Goal: Task Accomplishment & Management: Manage account settings

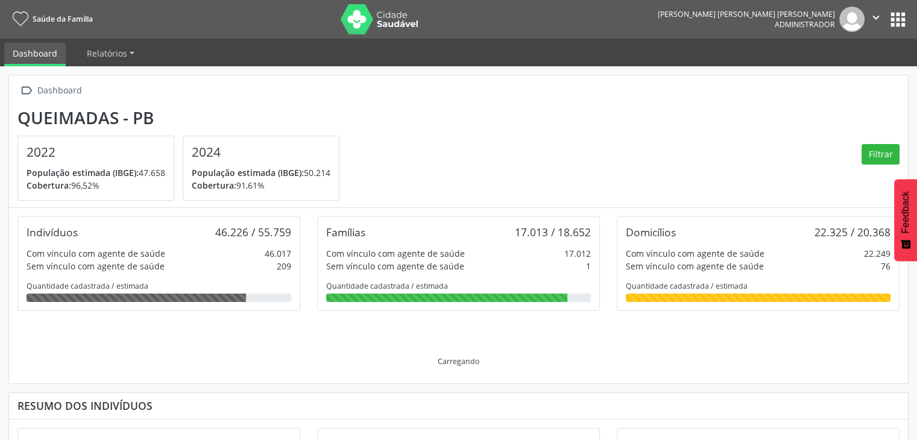
click at [891, 18] on button "apps" at bounding box center [898, 19] width 21 height 21
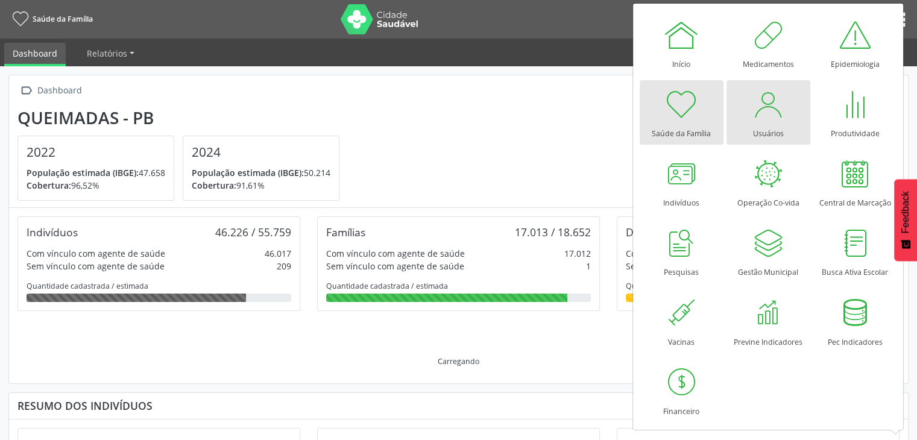
click at [775, 104] on div at bounding box center [768, 104] width 36 height 36
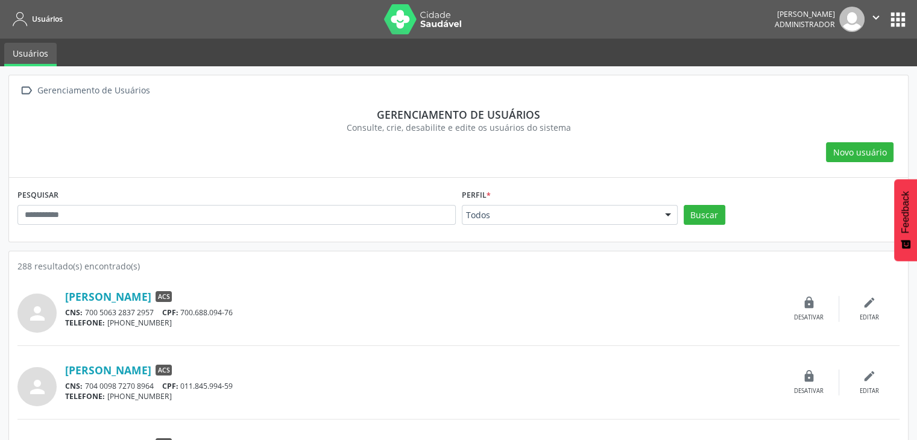
click at [627, 206] on div "Todos" at bounding box center [570, 215] width 216 height 21
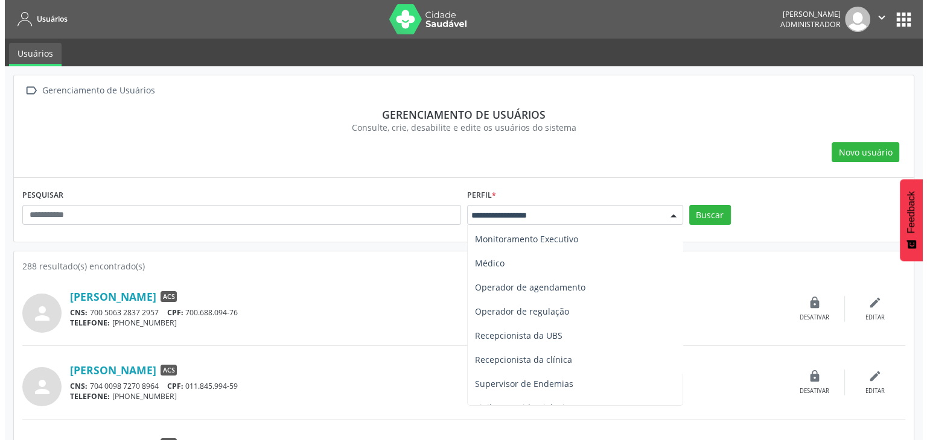
scroll to position [326, 0]
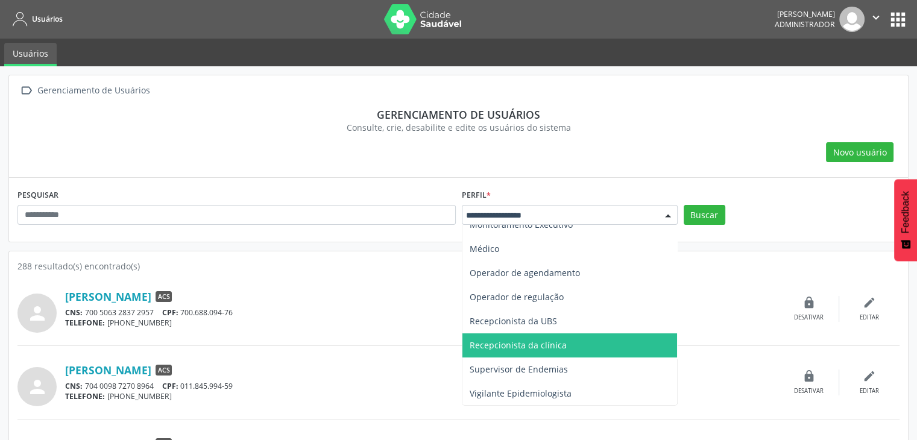
click at [572, 348] on span "Recepcionista da clínica" at bounding box center [570, 346] width 215 height 24
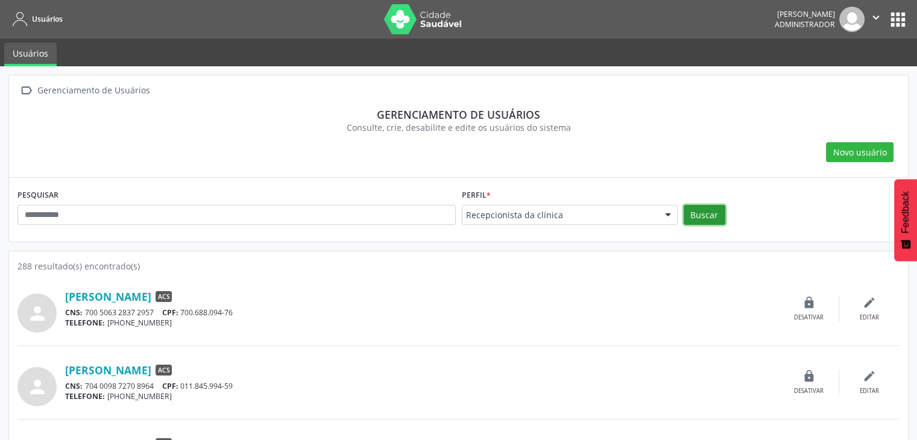
click at [701, 214] on button "Buscar" at bounding box center [705, 215] width 42 height 21
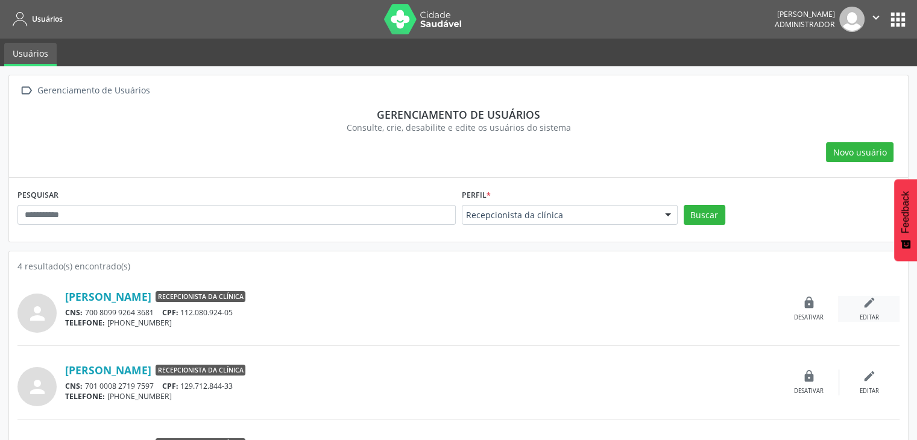
click at [876, 305] on icon "edit" at bounding box center [869, 302] width 13 height 13
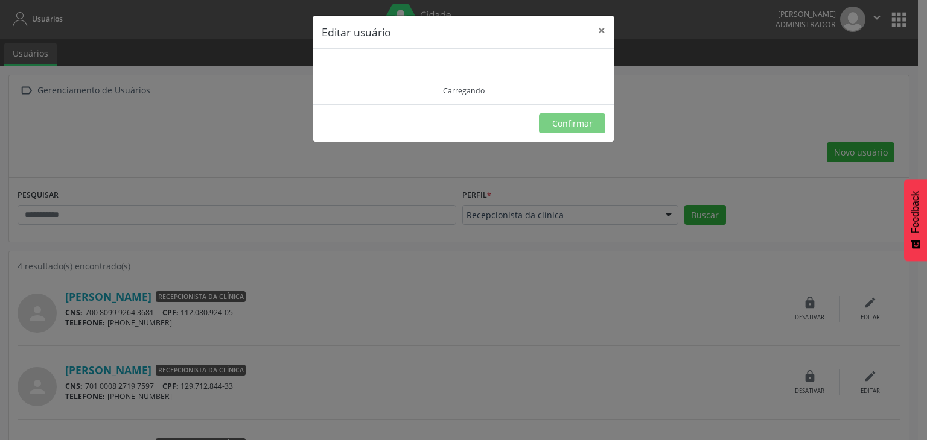
type input "**********"
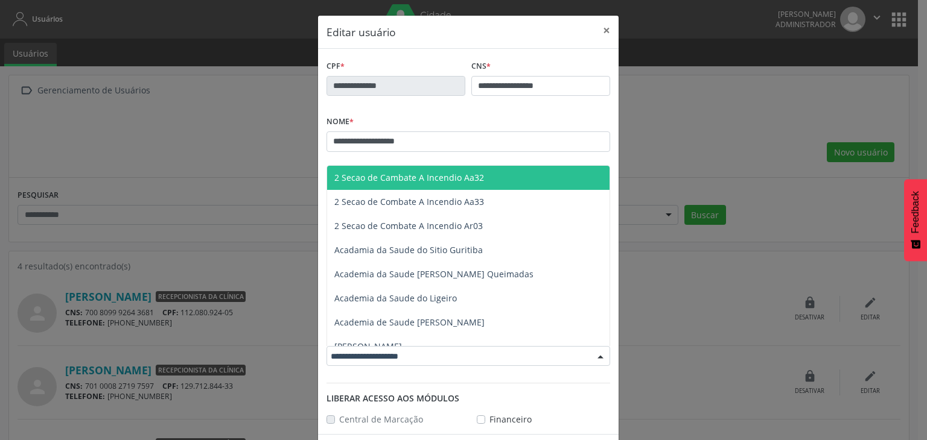
click at [591, 351] on div at bounding box center [600, 357] width 18 height 21
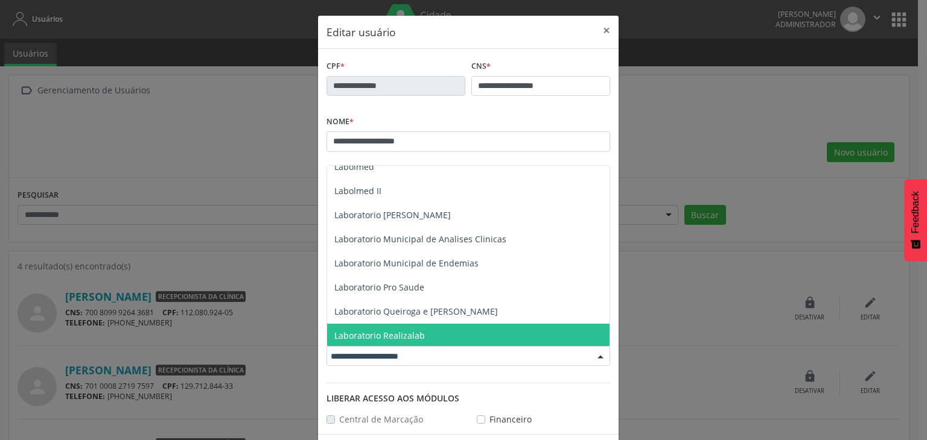
scroll to position [13201, 0]
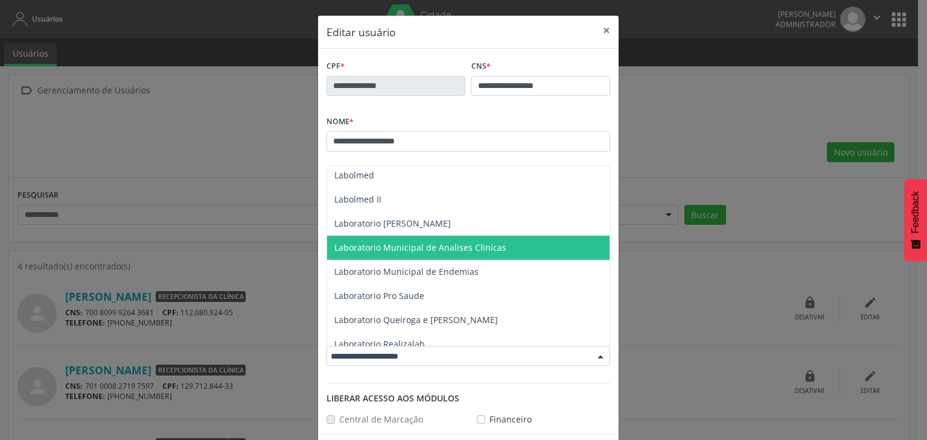
click at [446, 256] on span "Laboratorio Municipal de Analises Clinicas" at bounding box center [468, 248] width 282 height 24
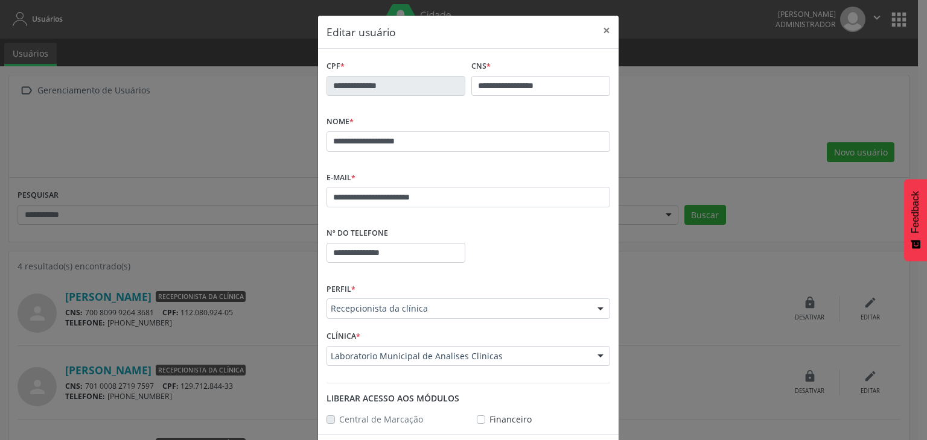
scroll to position [46, 0]
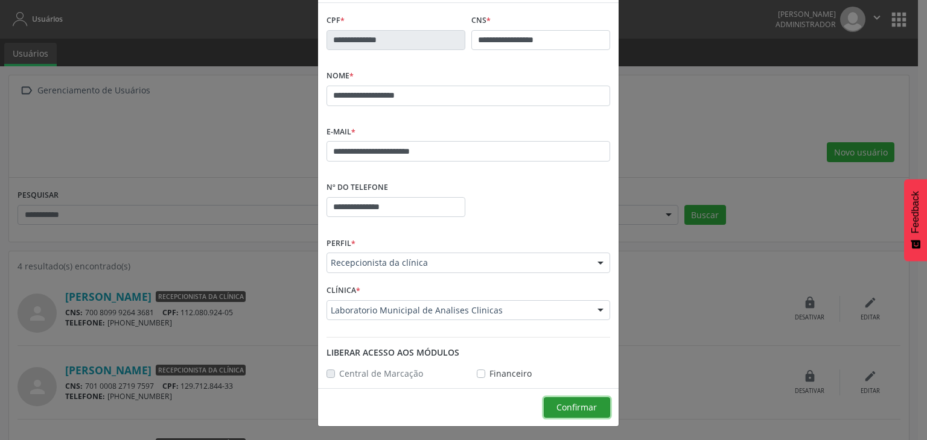
click at [595, 403] on button "Confirmar" at bounding box center [576, 408] width 66 height 21
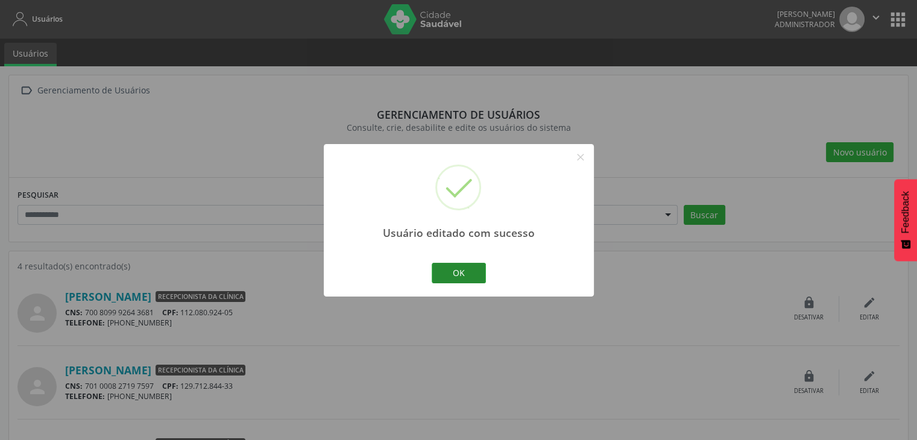
click at [446, 274] on button "OK" at bounding box center [459, 273] width 54 height 21
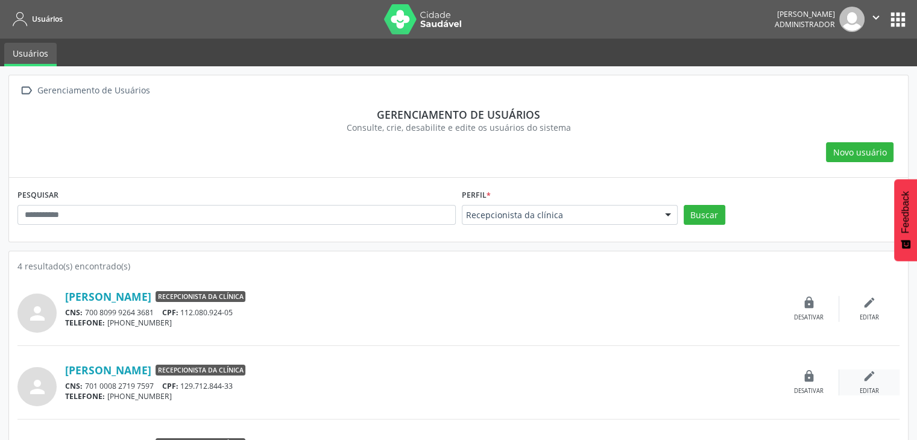
click at [862, 376] on div "edit Editar" at bounding box center [870, 383] width 60 height 26
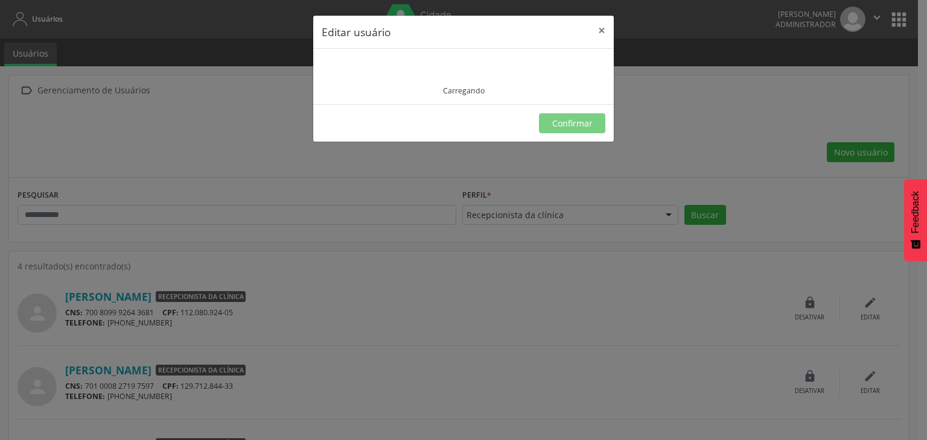
type input "**********"
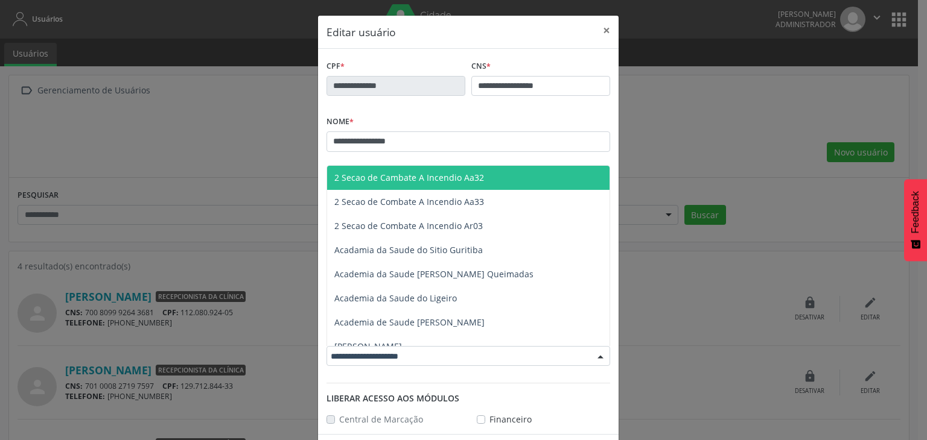
click at [594, 357] on div at bounding box center [600, 357] width 18 height 21
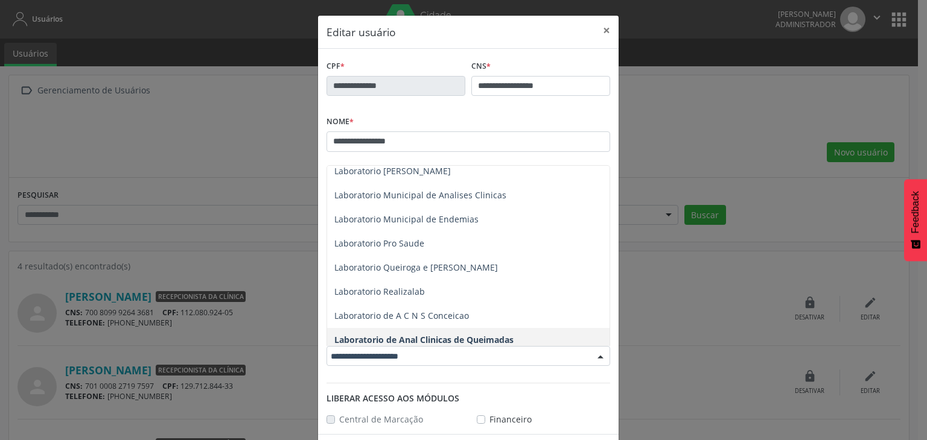
scroll to position [13253, 0]
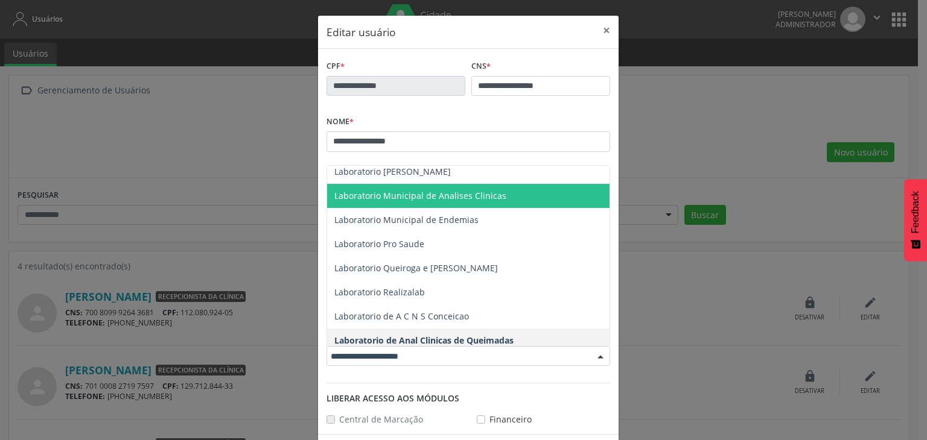
click at [462, 197] on span "Laboratorio Municipal de Analises Clinicas" at bounding box center [420, 195] width 172 height 11
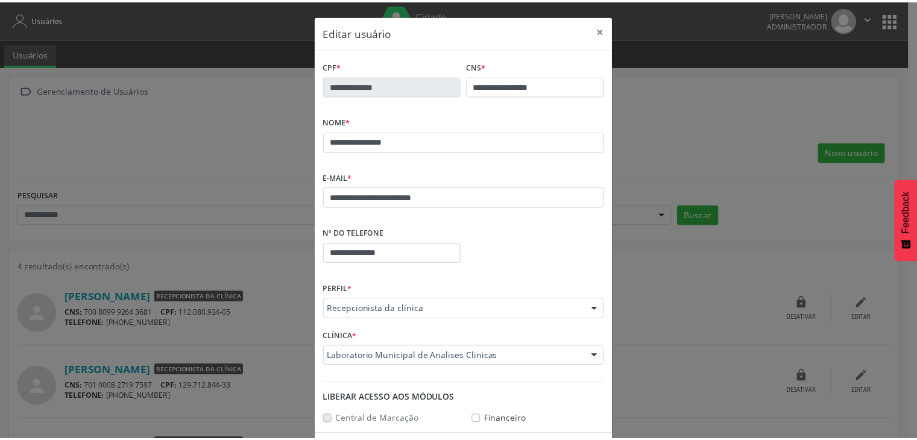
scroll to position [46, 0]
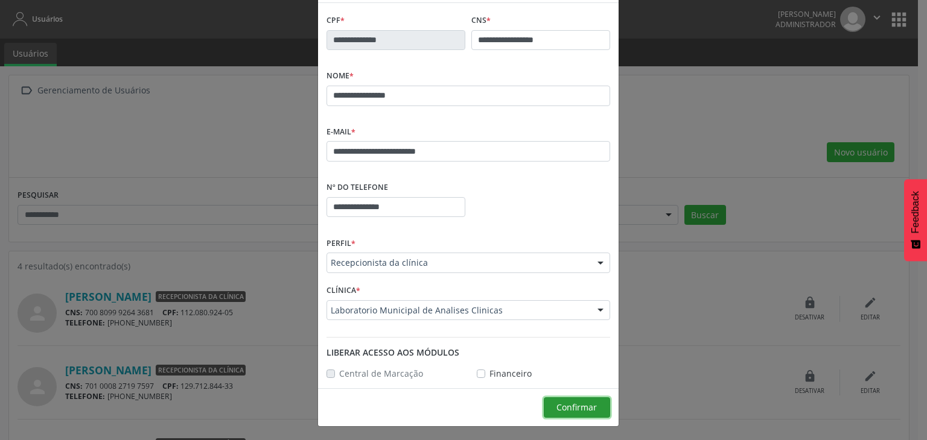
click at [591, 406] on span "Confirmar" at bounding box center [576, 407] width 40 height 11
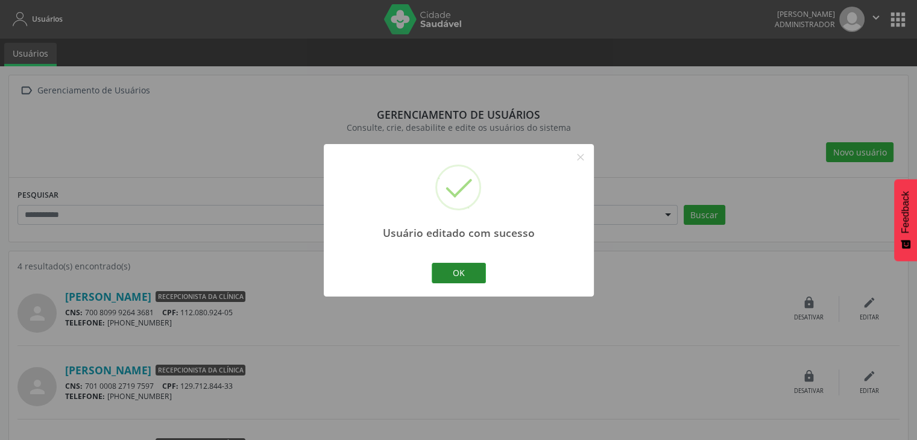
click at [464, 276] on button "OK" at bounding box center [459, 273] width 54 height 21
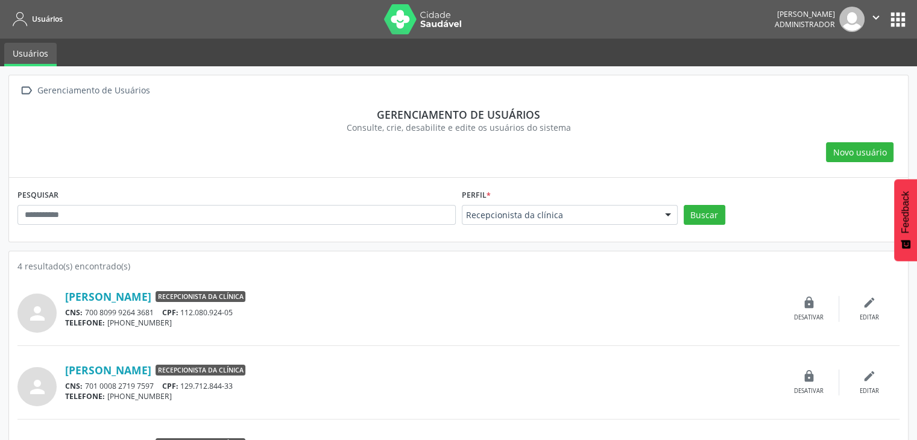
click at [876, 25] on button "" at bounding box center [876, 19] width 23 height 25
click at [829, 72] on link "Sair" at bounding box center [845, 73] width 83 height 17
